Goal: Information Seeking & Learning: Learn about a topic

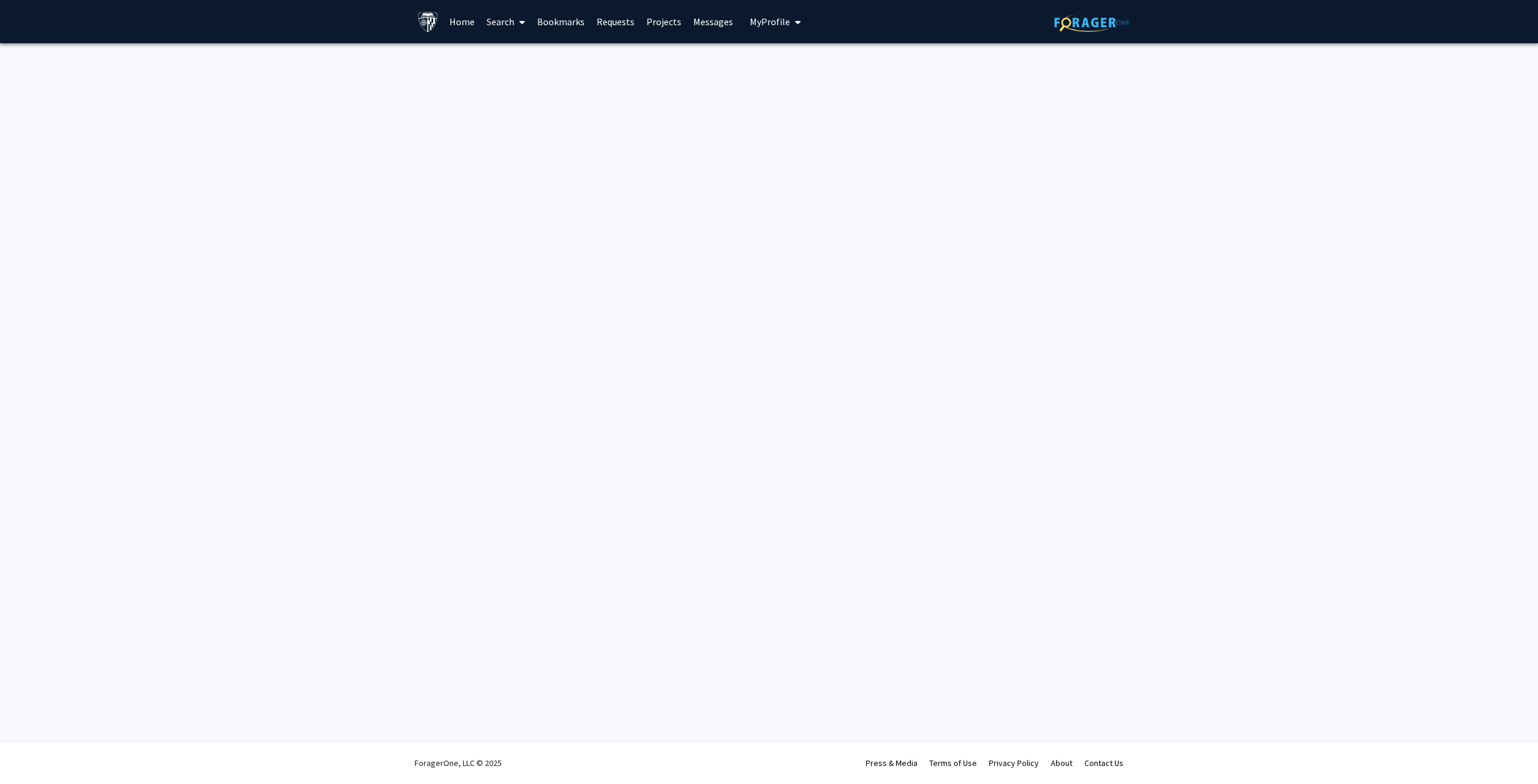
click at [667, 26] on link "Projects" at bounding box center [664, 22] width 47 height 42
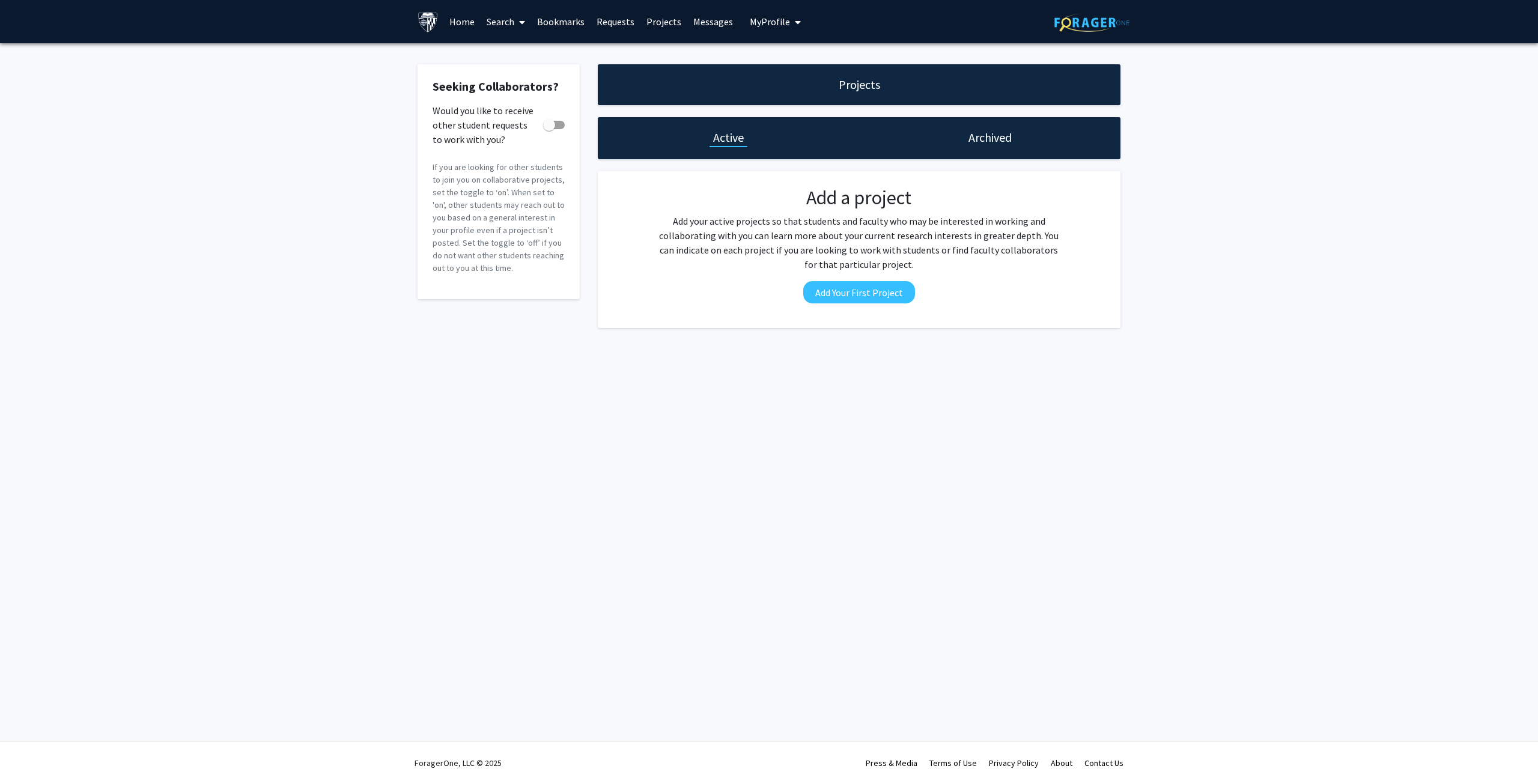
click at [989, 146] on h1 "Archived" at bounding box center [990, 137] width 43 height 17
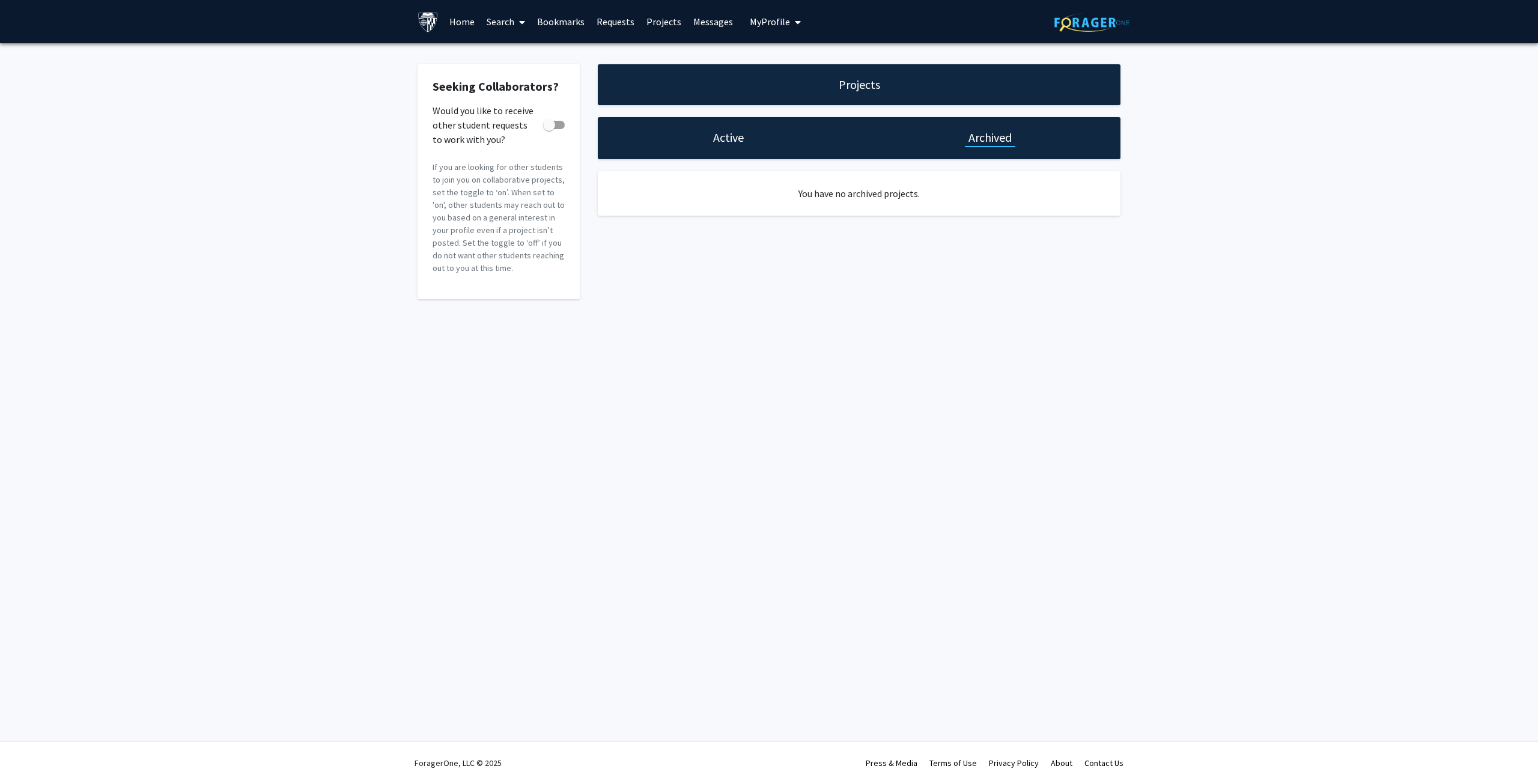
click at [869, 77] on h1 "Projects" at bounding box center [859, 85] width 42 height 17
click at [620, 27] on link "Requests" at bounding box center [615, 22] width 50 height 42
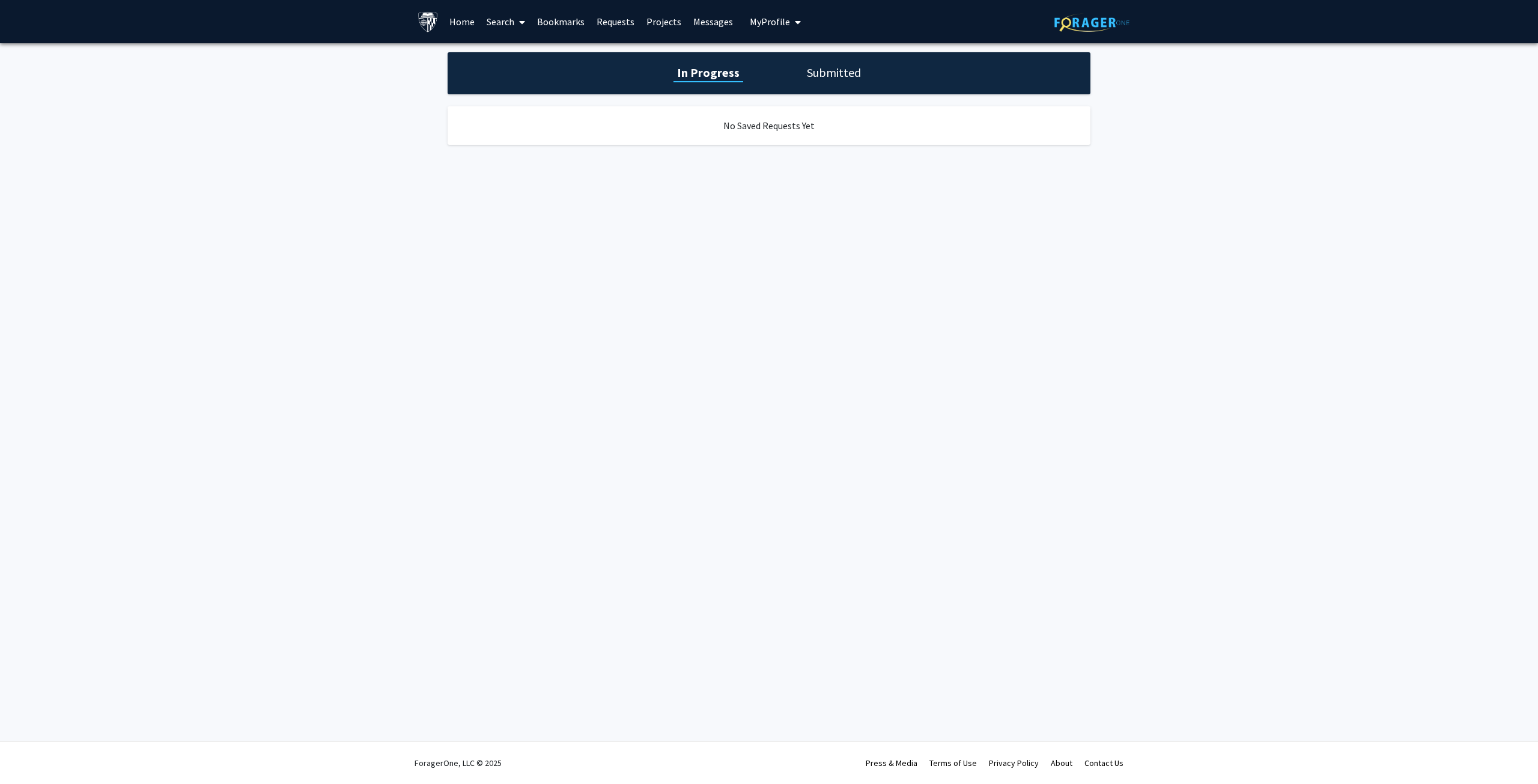
click at [560, 21] on link "Bookmarks" at bounding box center [560, 22] width 59 height 42
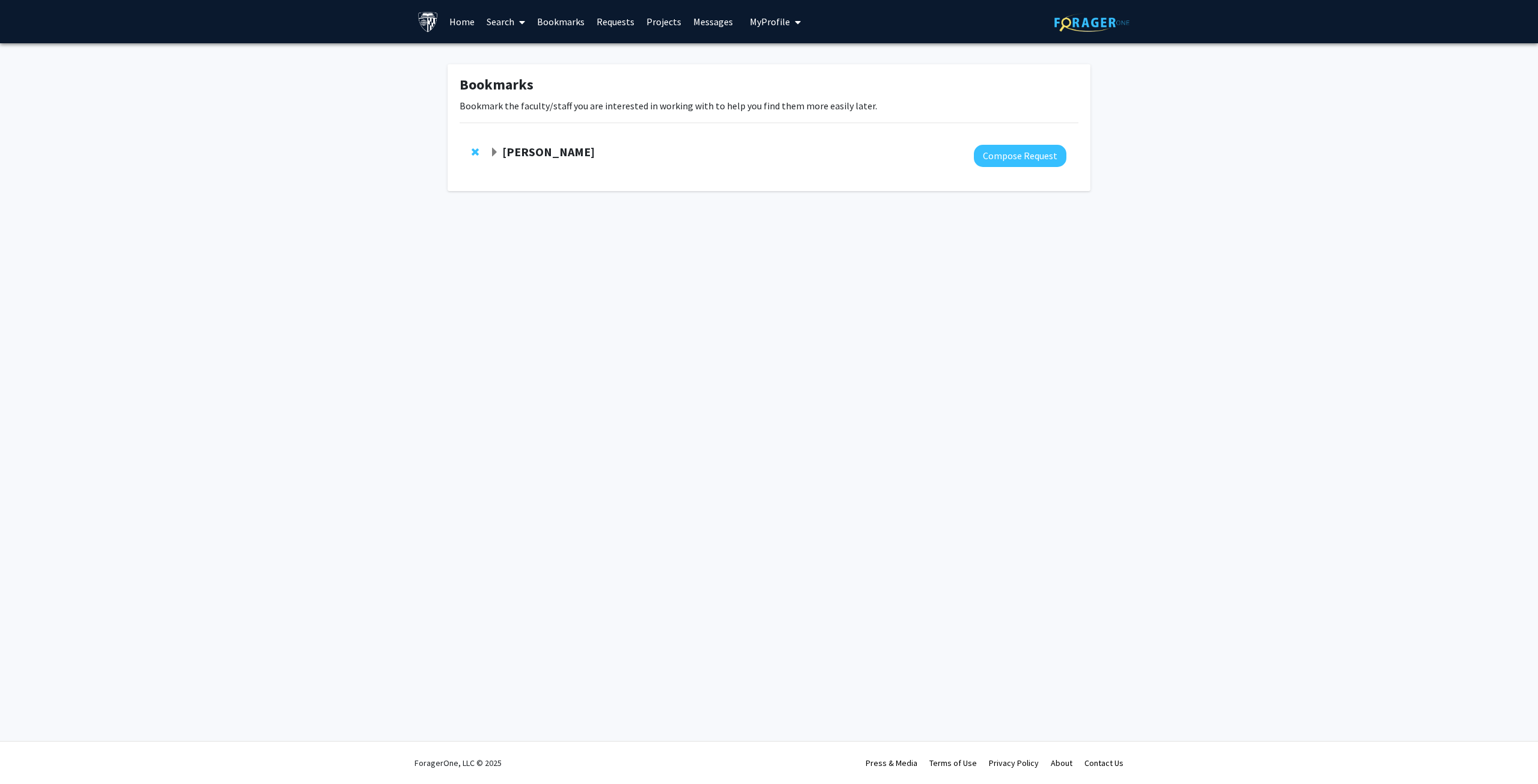
click at [511, 26] on link "Search" at bounding box center [505, 22] width 51 height 42
click at [555, 106] on span "Funding, Programs, & External Opportunities" at bounding box center [592, 103] width 223 height 24
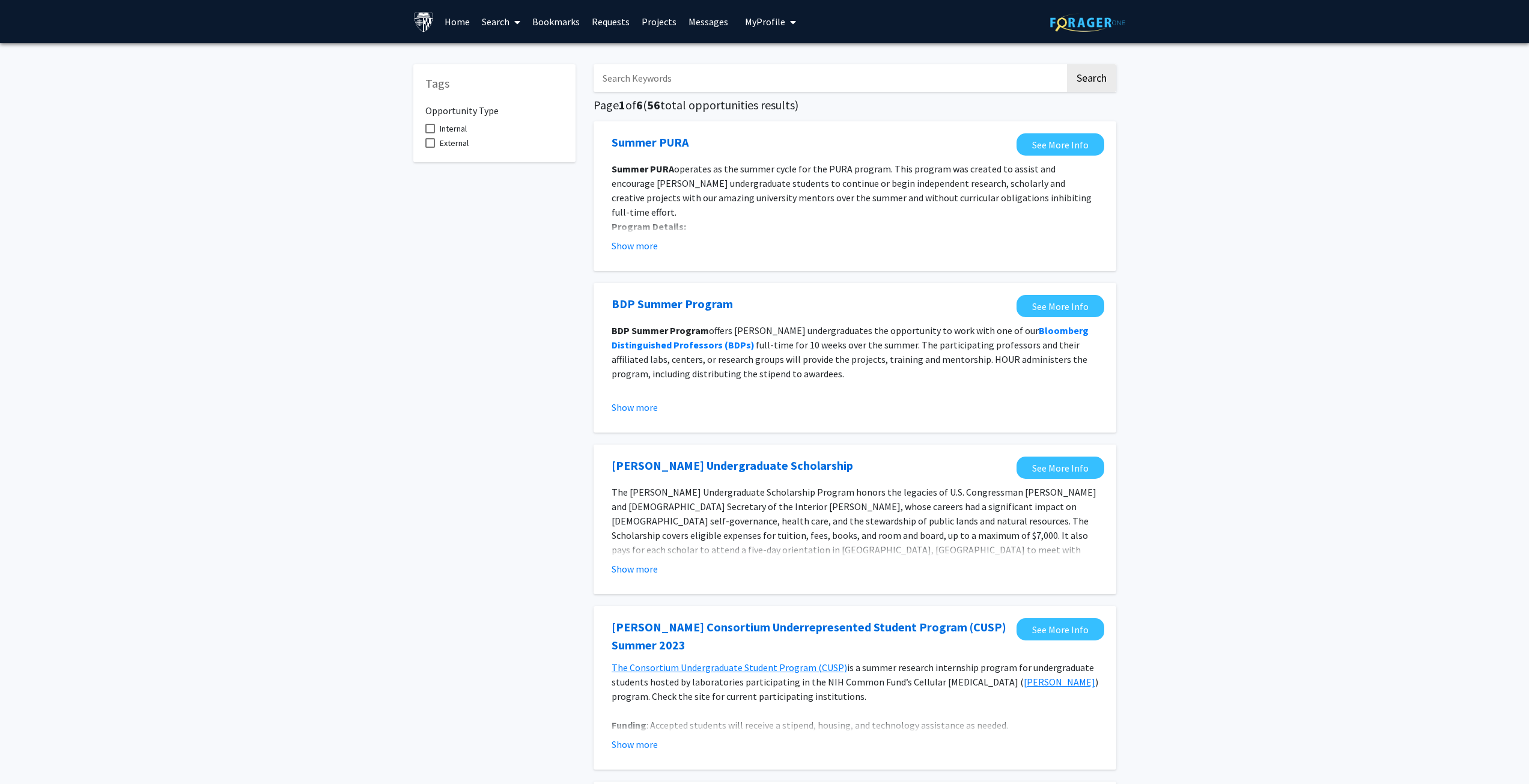
drag, startPoint x: 769, startPoint y: 429, endPoint x: 736, endPoint y: 197, distance: 234.3
click at [505, 17] on link "Search" at bounding box center [501, 22] width 51 height 42
click at [520, 47] on span "Faculty/Staff" at bounding box center [520, 55] width 88 height 24
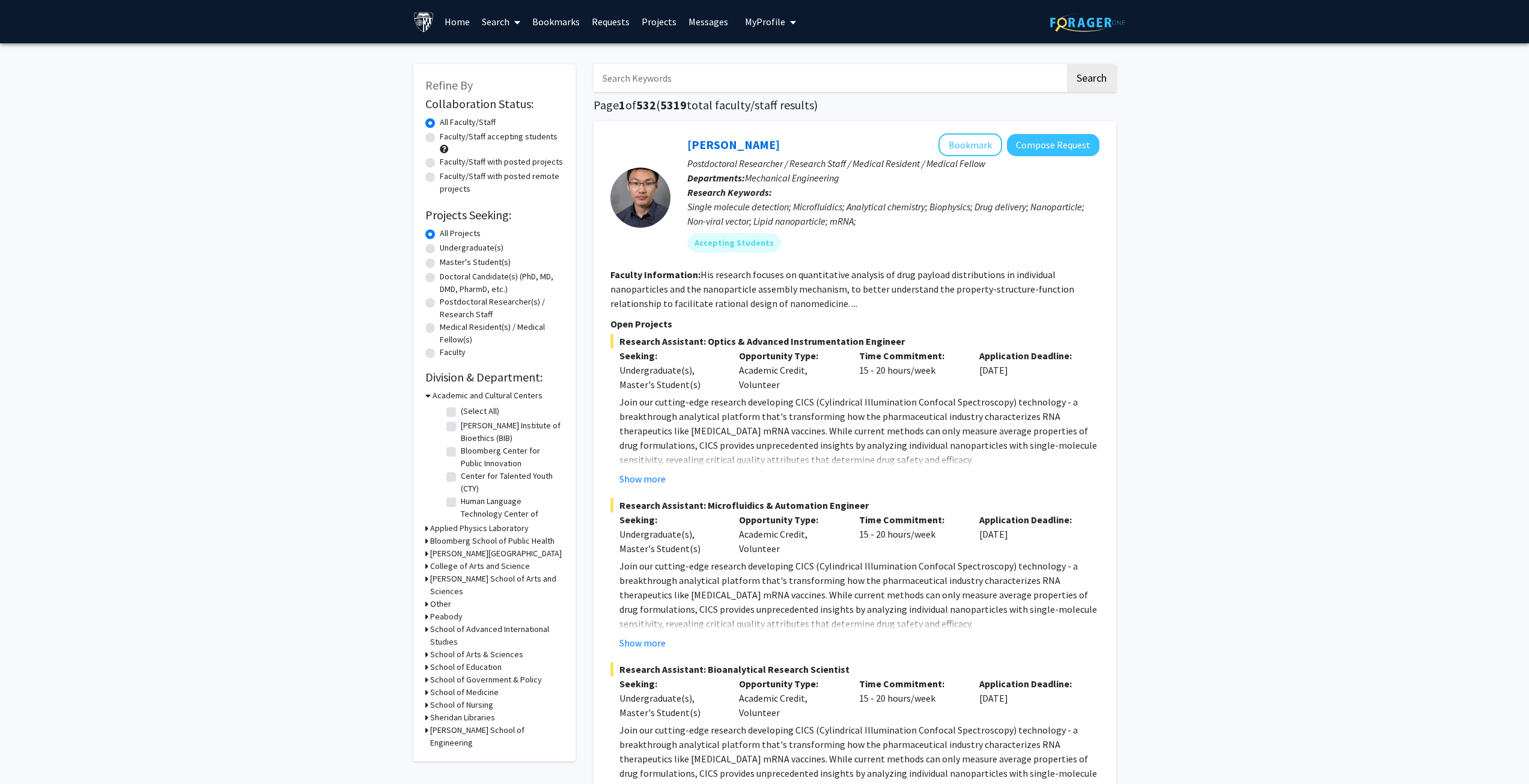
click at [680, 80] on input "Search Keywords" at bounding box center [829, 77] width 471 height 27
type input "child"
click at [1067, 64] on button "Search" at bounding box center [1091, 77] width 49 height 27
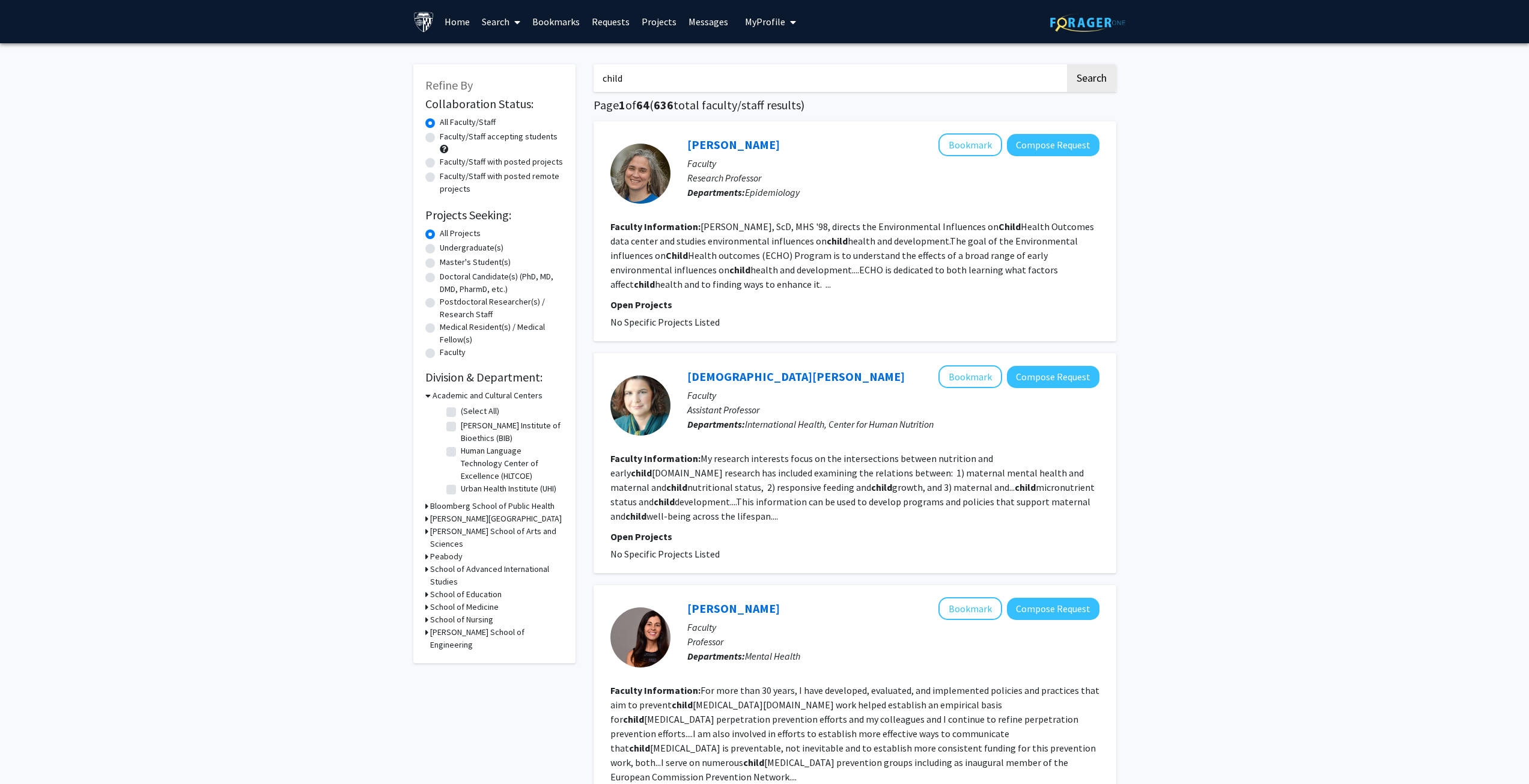
drag, startPoint x: 790, startPoint y: 311, endPoint x: 804, endPoint y: 152, distance: 159.6
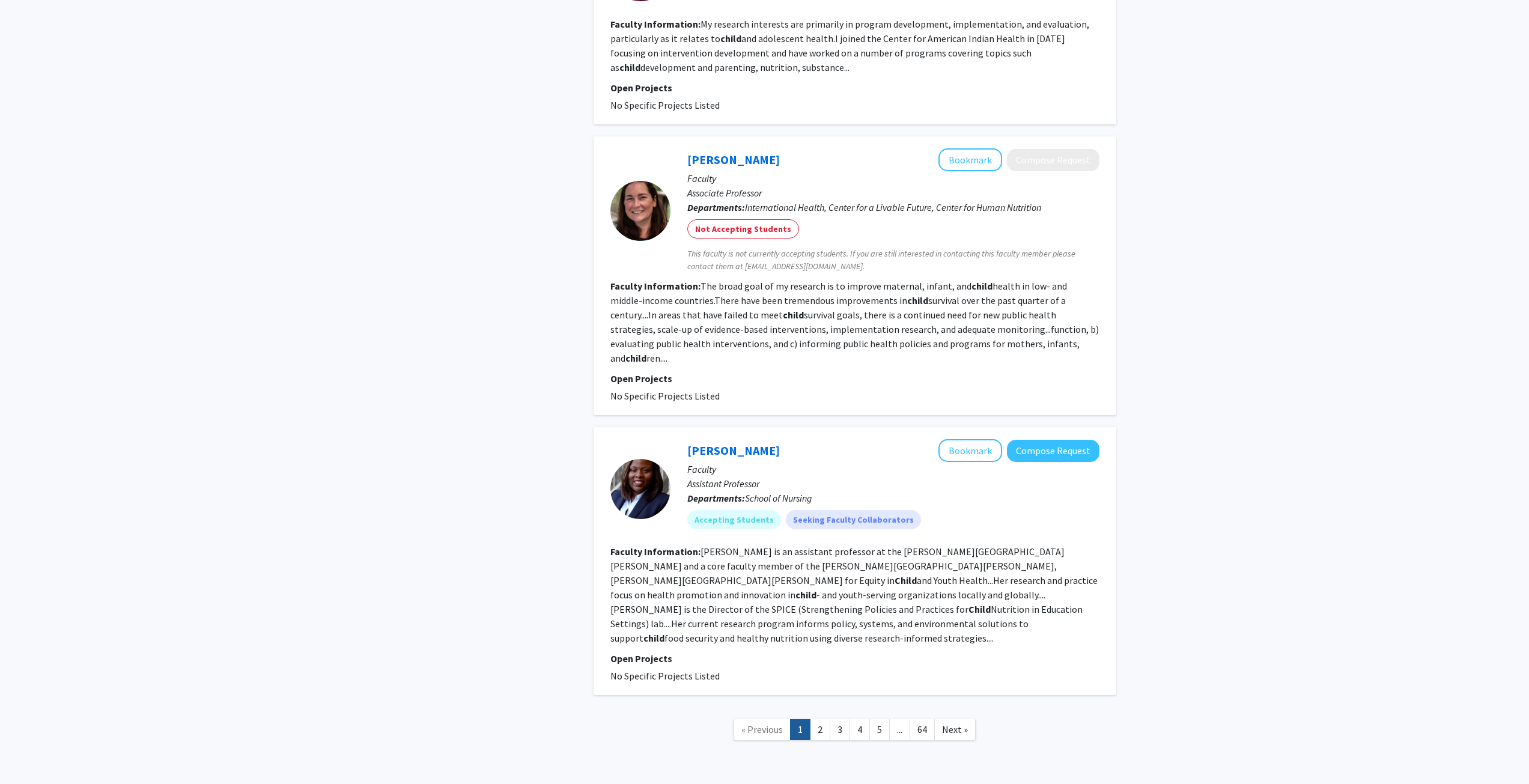
scroll to position [1792, 0]
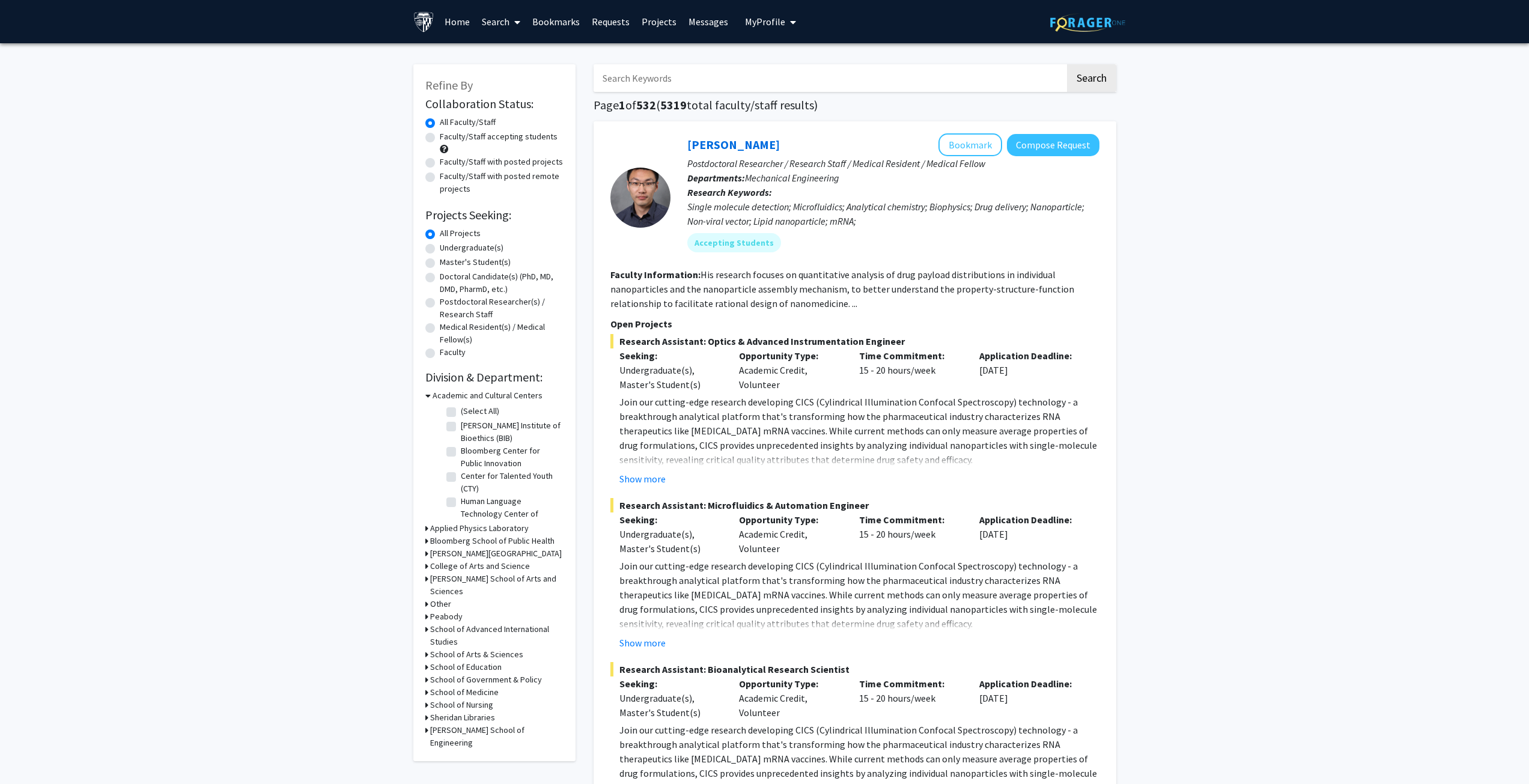
click at [532, 136] on label "Faculty/Staff accepting students" at bounding box center [498, 136] width 117 height 12
click at [448, 136] on input "Faculty/Staff accepting students" at bounding box center [443, 134] width 7 height 7
radio input "true"
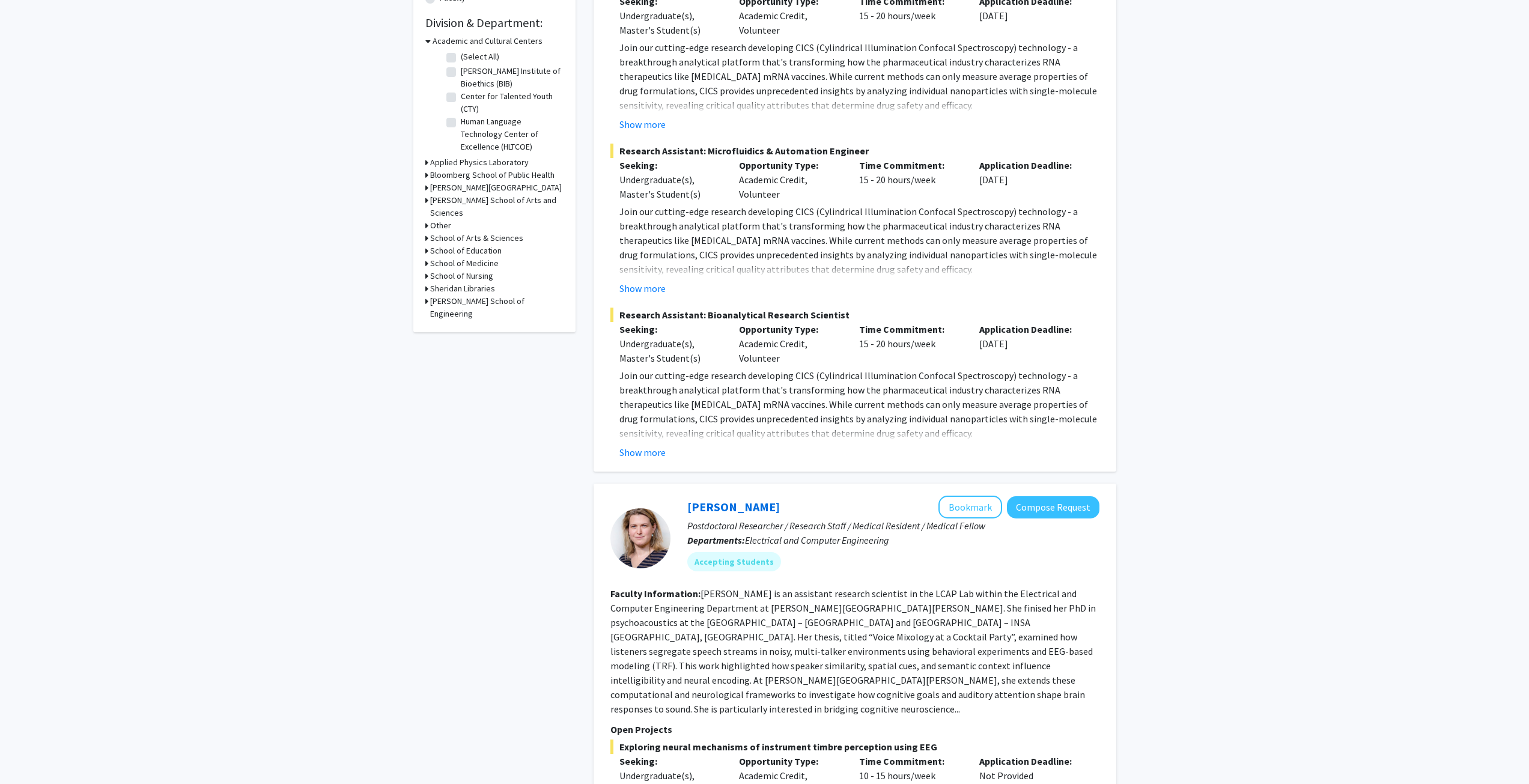
scroll to position [360, 0]
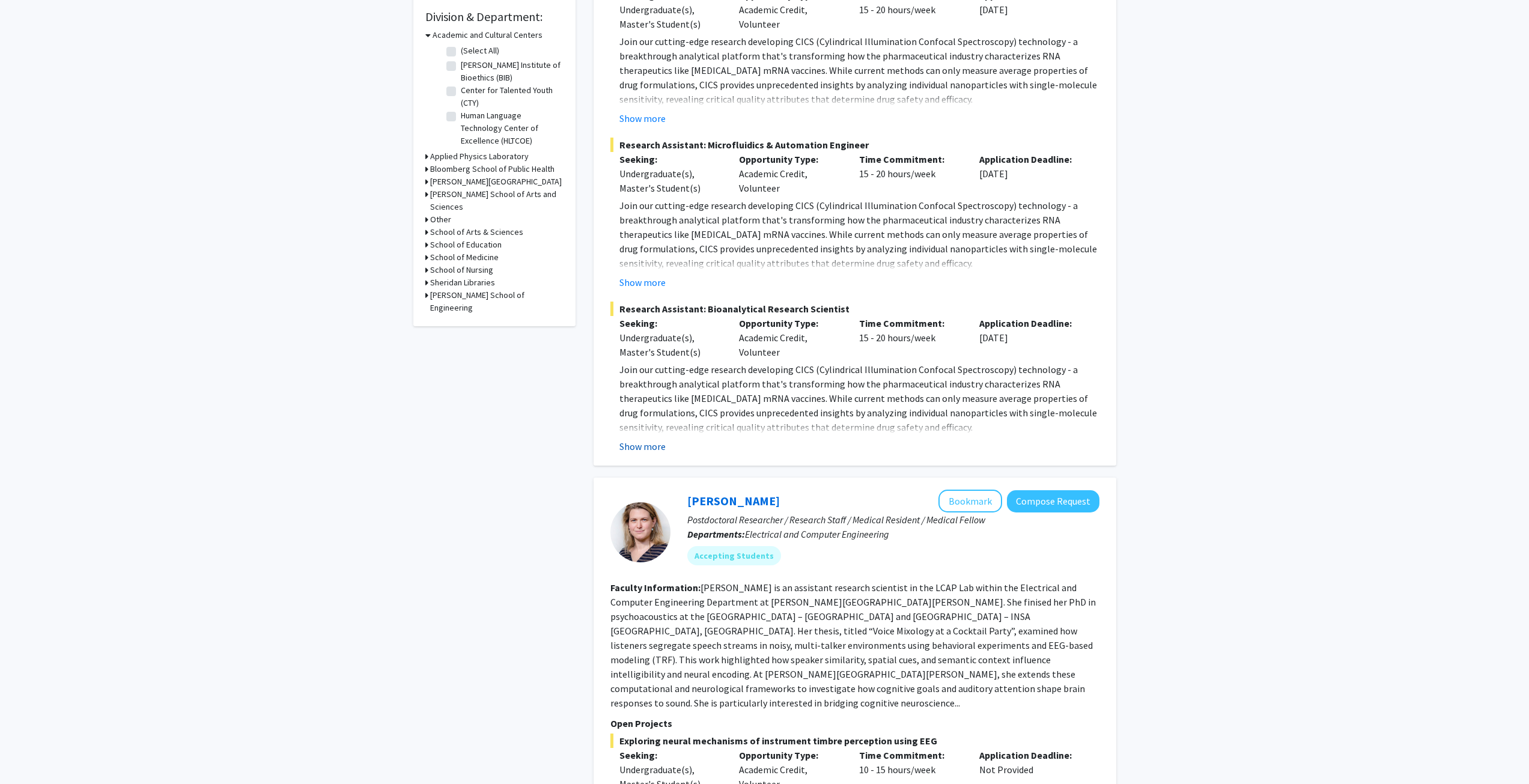
click at [648, 443] on button "Show more" at bounding box center [643, 445] width 47 height 14
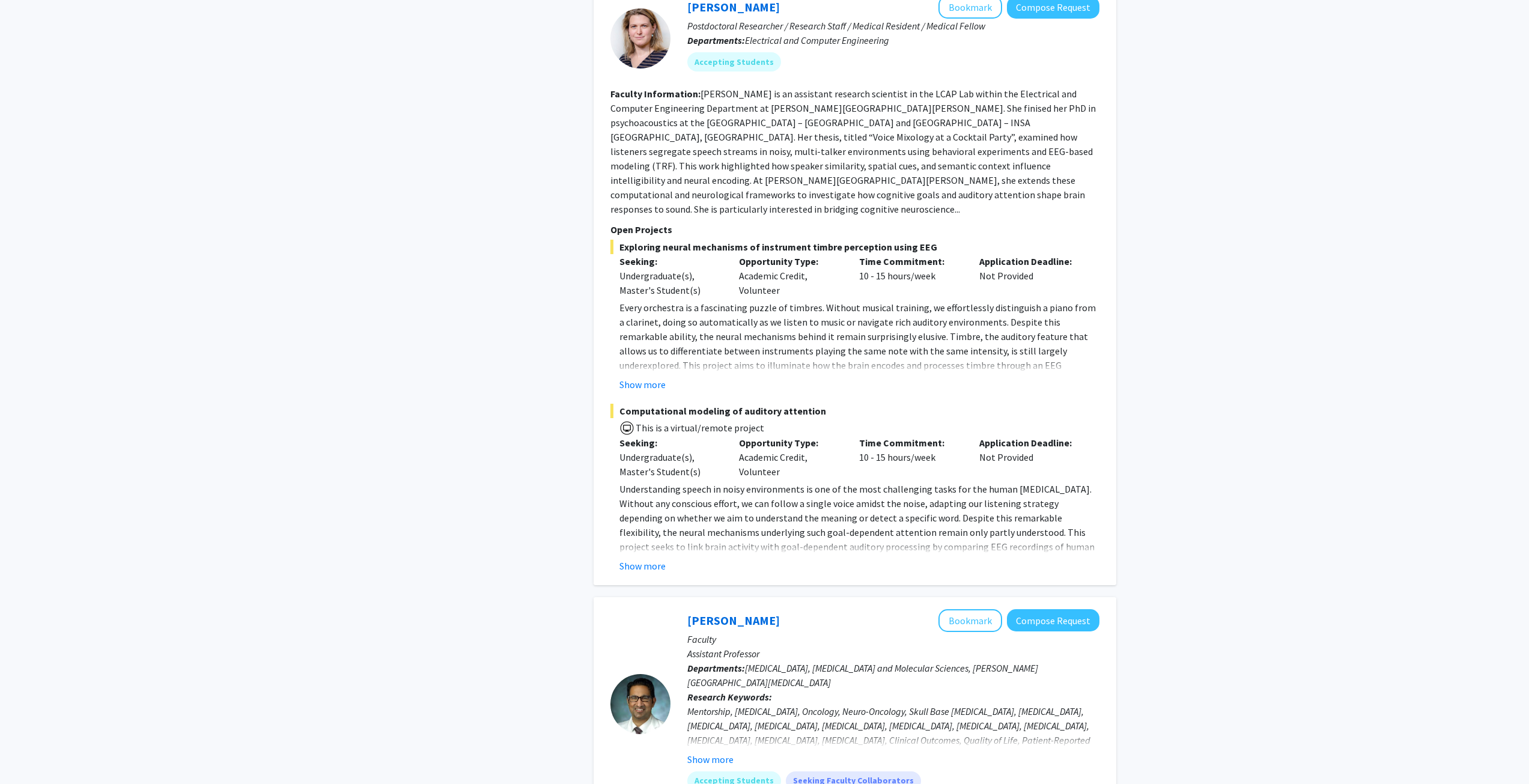
scroll to position [1321, 0]
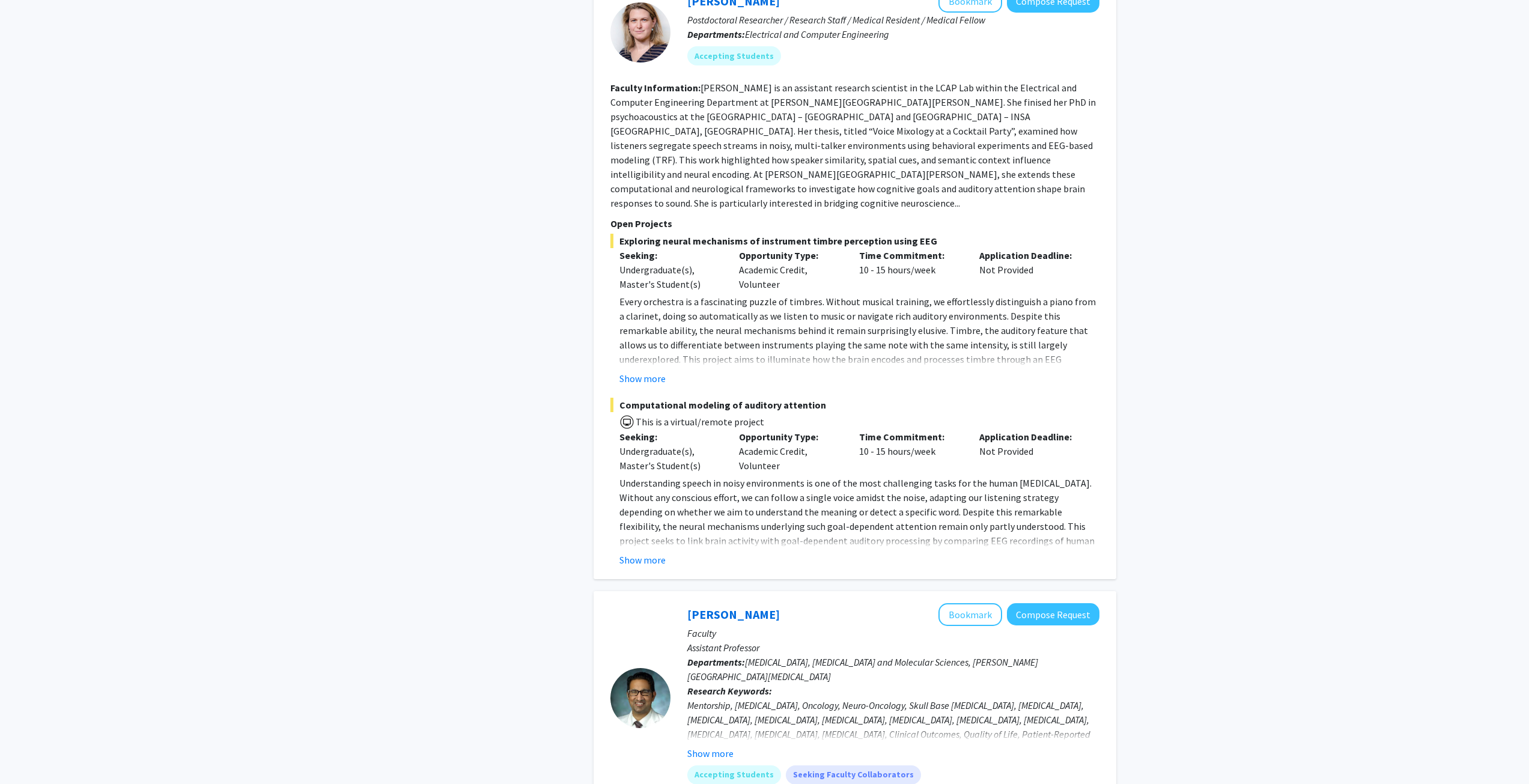
click at [650, 553] on button "Show more" at bounding box center [643, 559] width 47 height 14
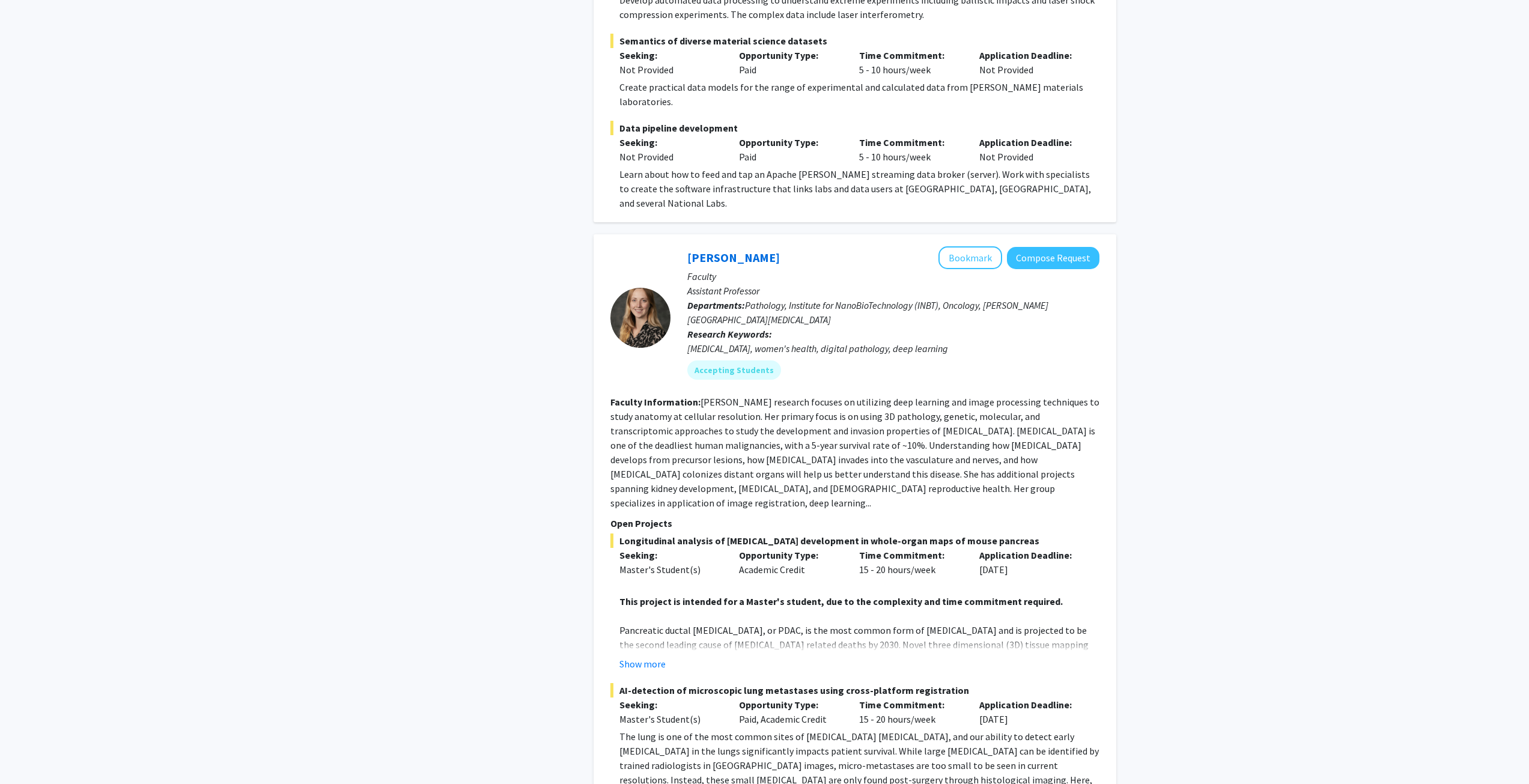
scroll to position [6716, 0]
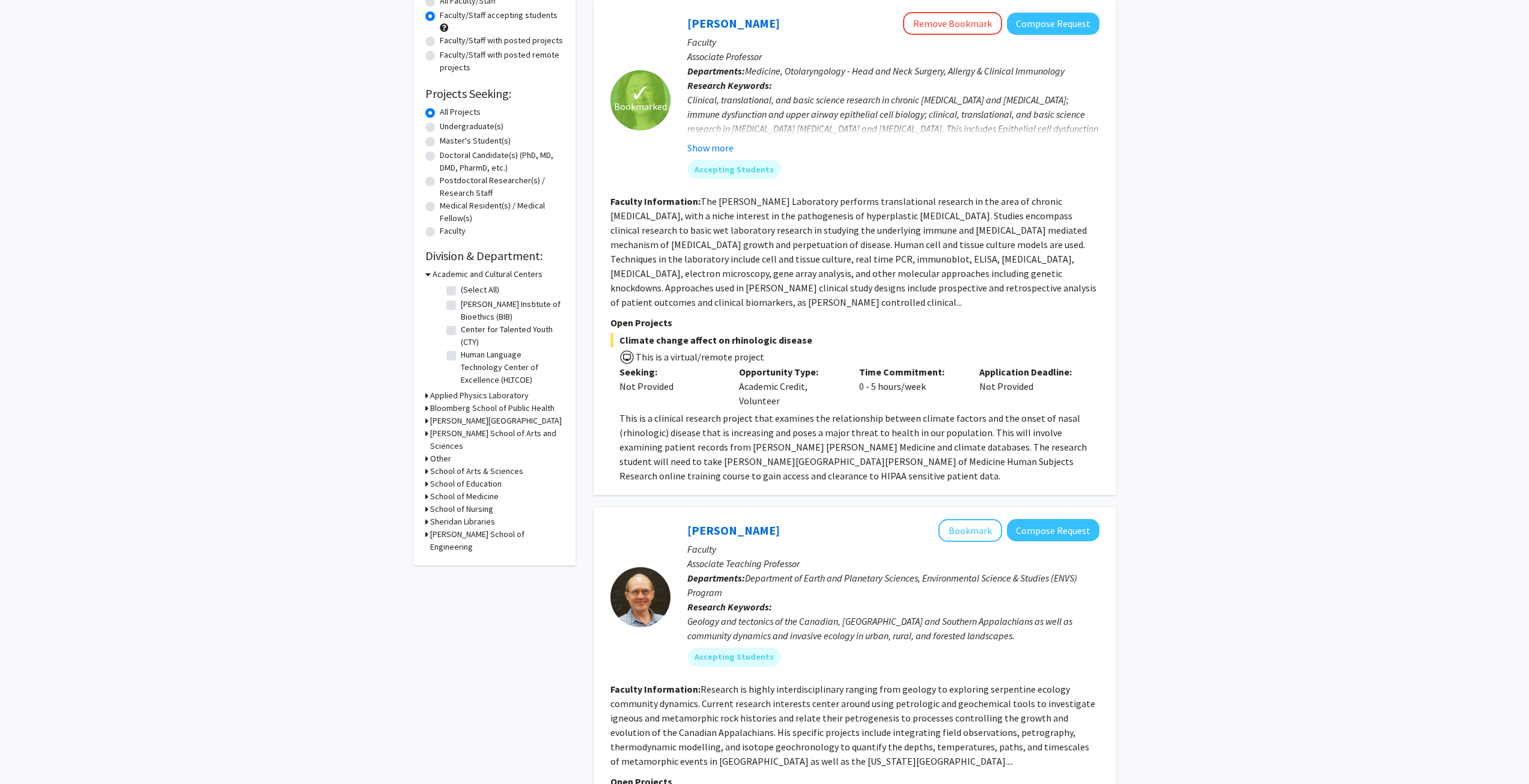
scroll to position [60, 0]
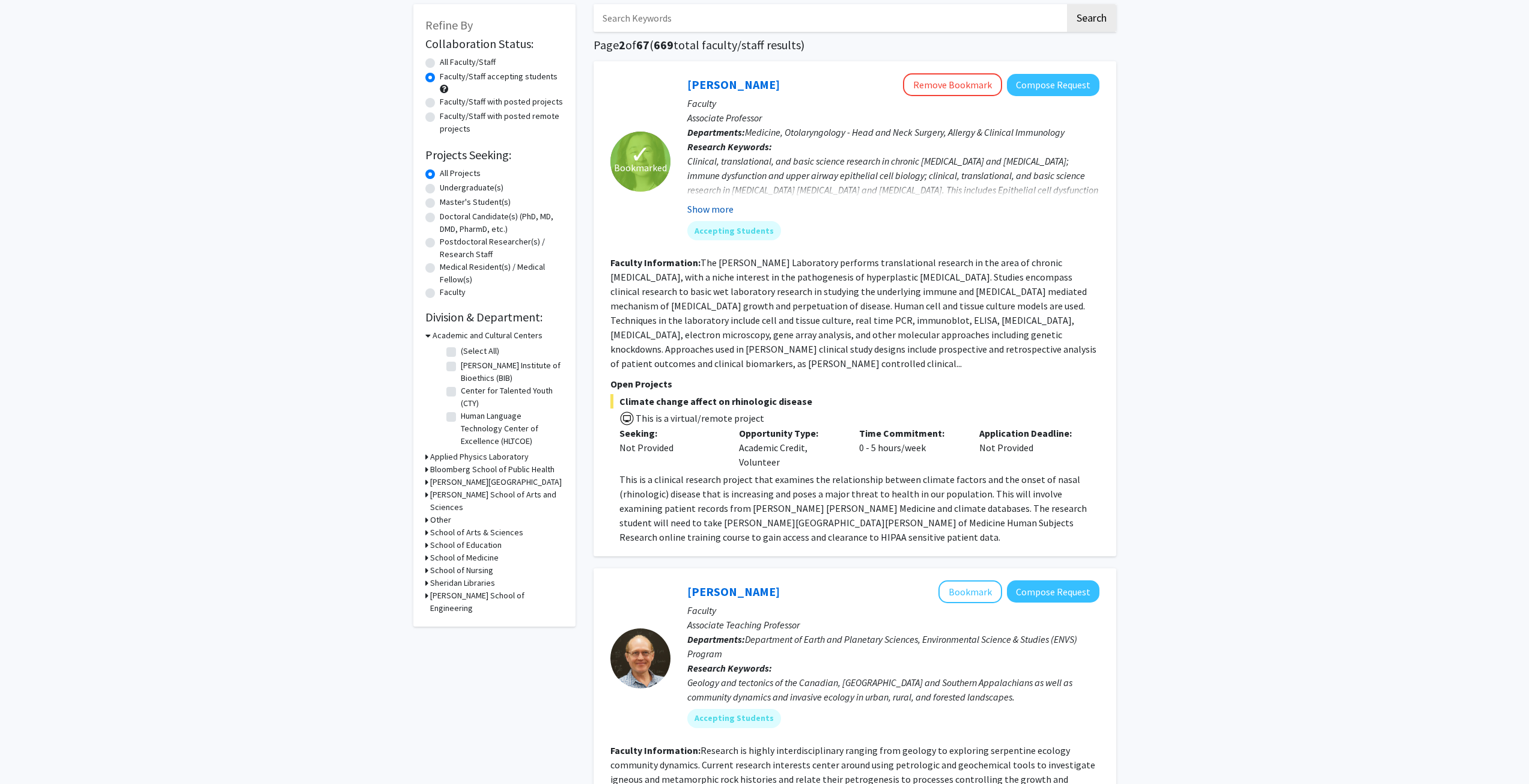
click at [709, 206] on button "Show more" at bounding box center [710, 208] width 47 height 14
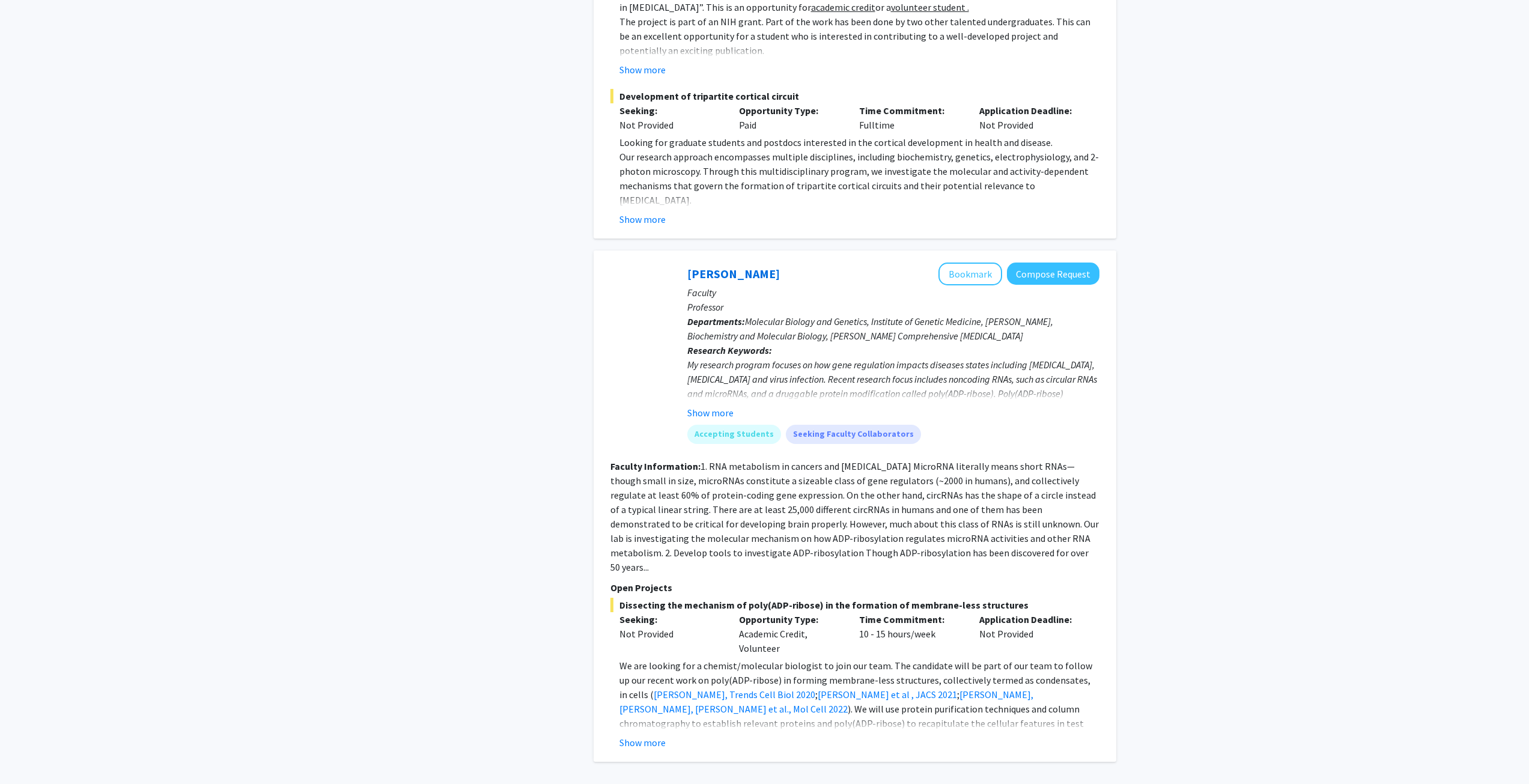
scroll to position [4193, 0]
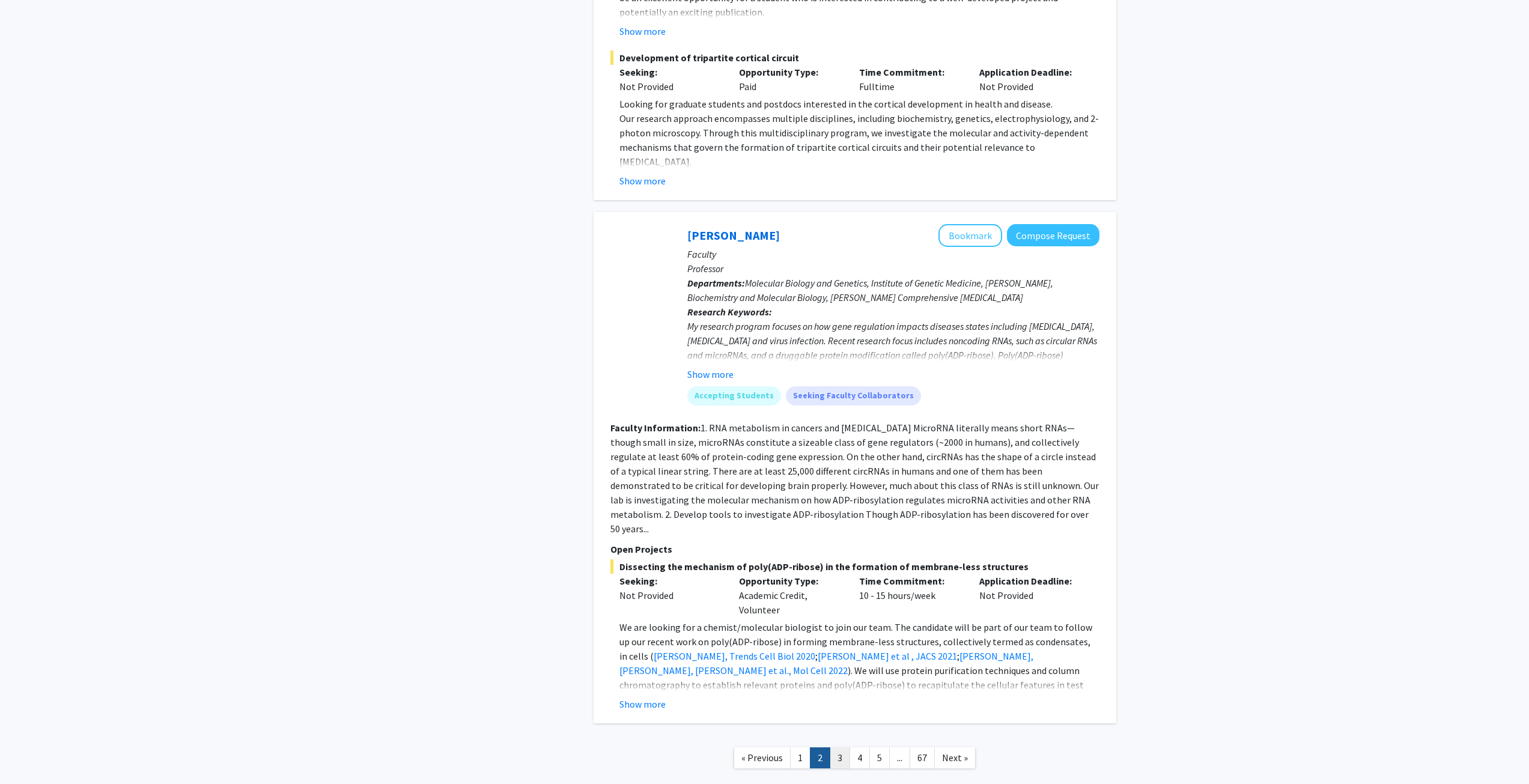
click at [843, 747] on link "3" at bounding box center [839, 757] width 21 height 21
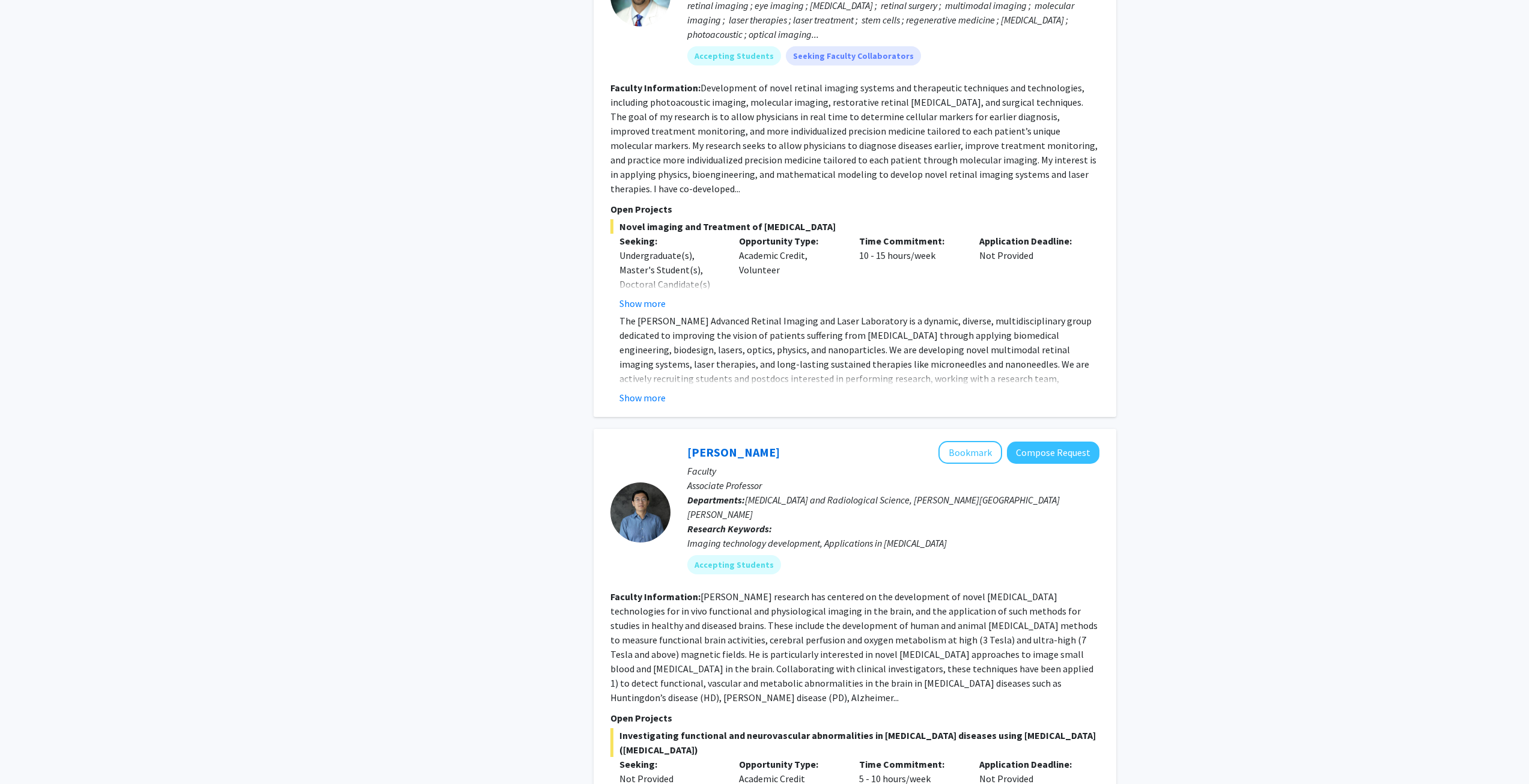
scroll to position [2462, 0]
